Goal: Check status: Check status

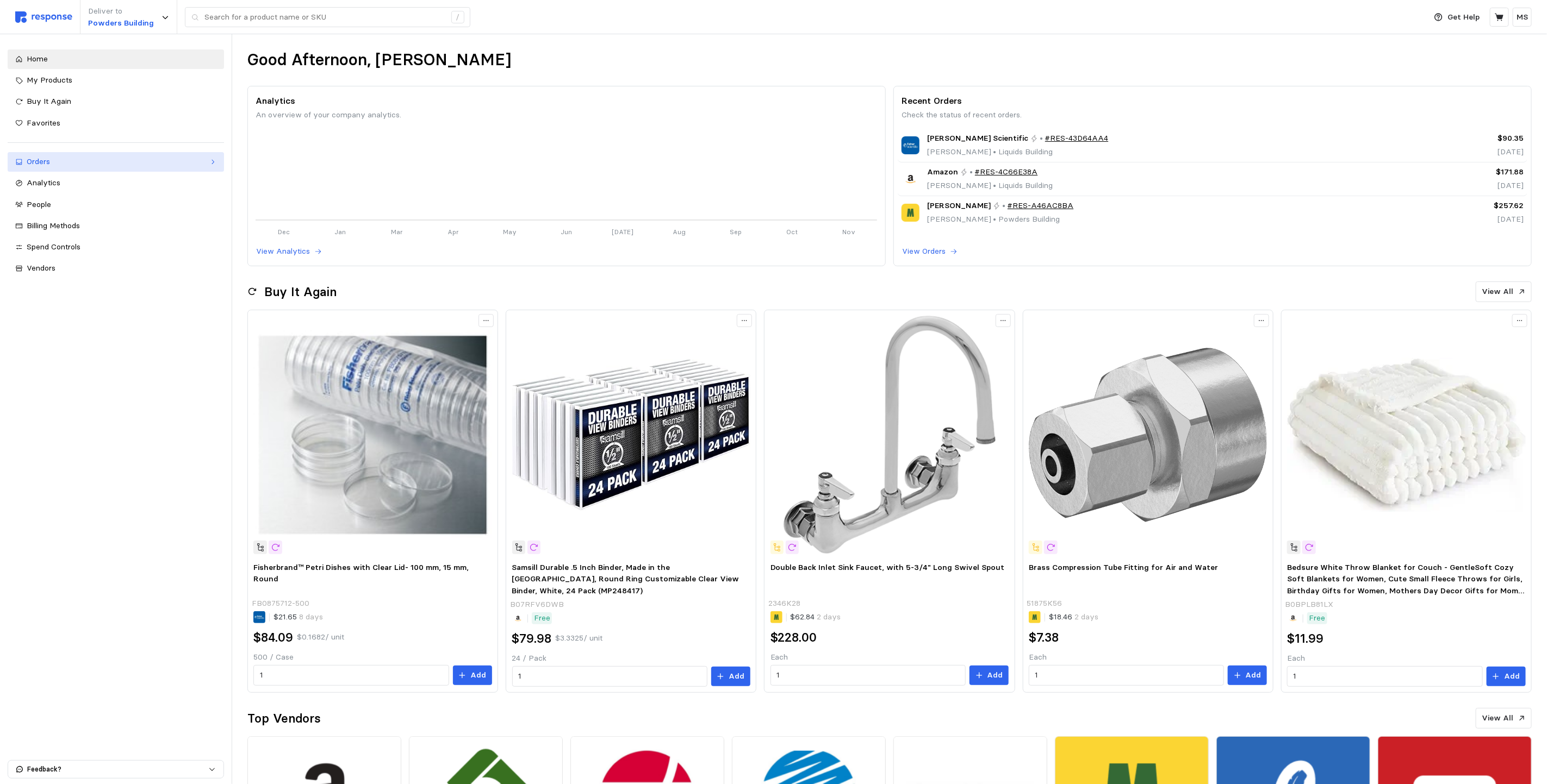
click at [77, 170] on link "Orders" at bounding box center [116, 162] width 216 height 20
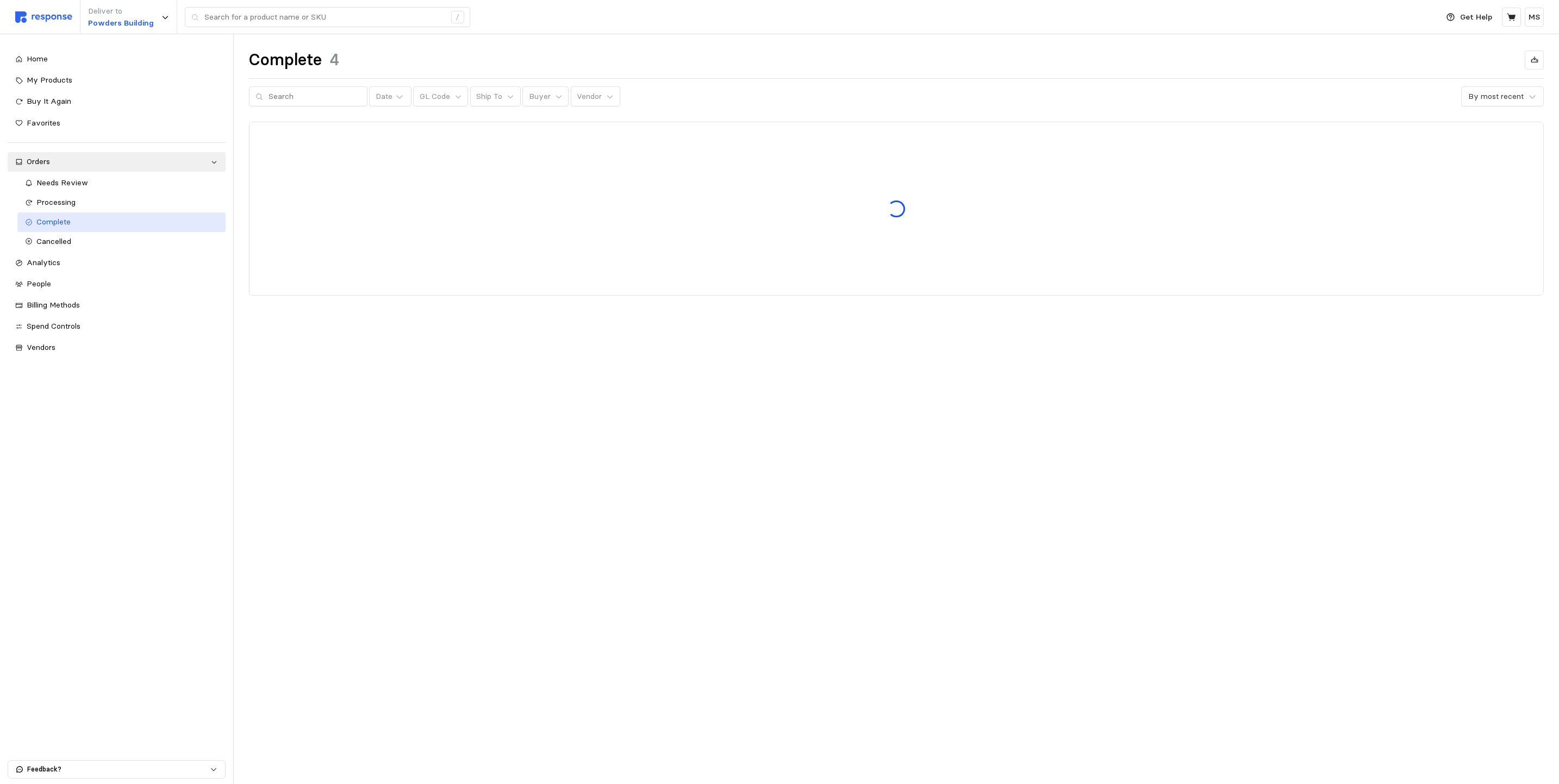
click at [68, 228] on link "Complete" at bounding box center [122, 222] width 209 height 20
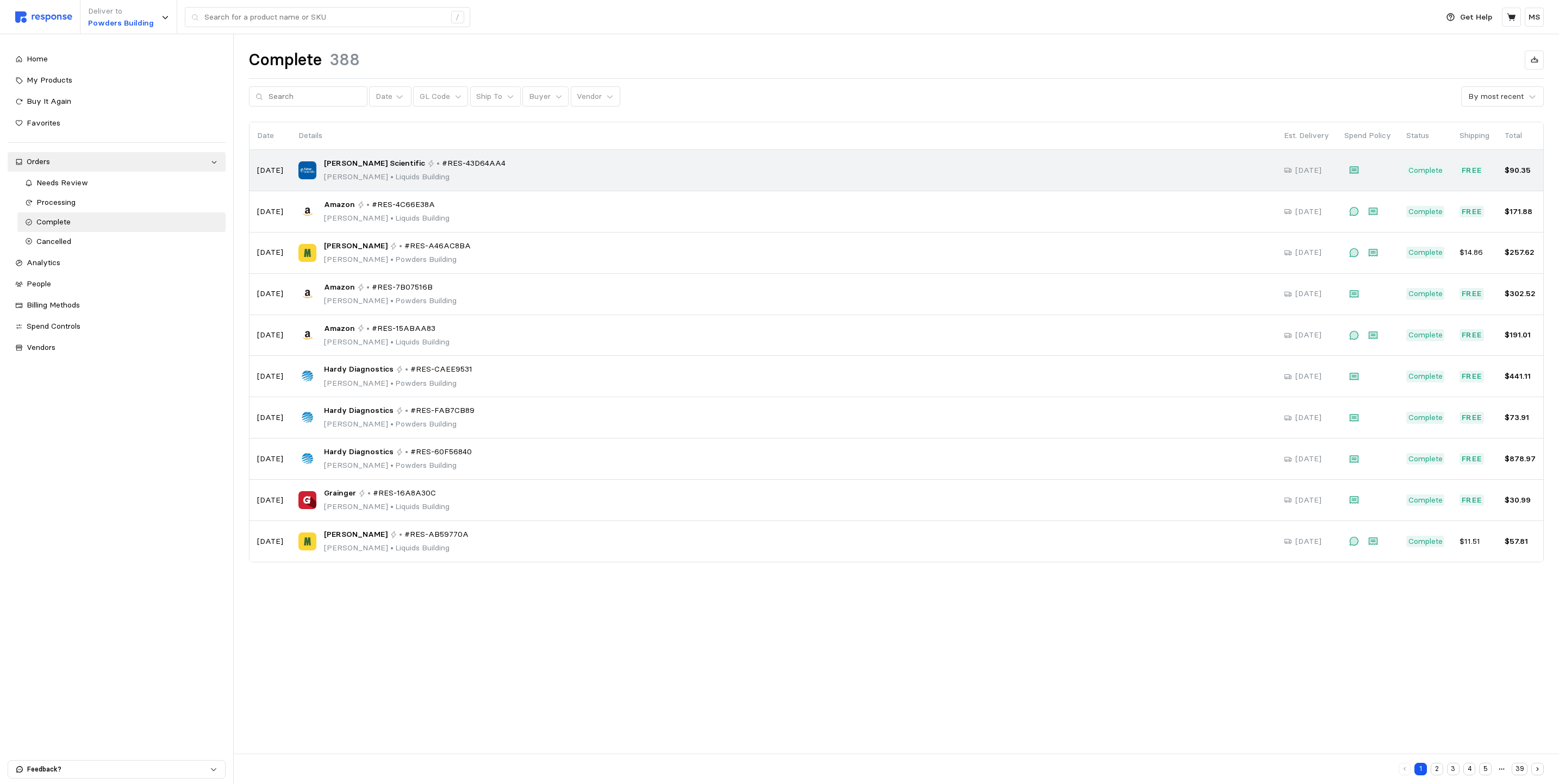
click at [382, 170] on span "[PERSON_NAME] Scientific" at bounding box center [374, 164] width 101 height 12
